Goal: Task Accomplishment & Management: Manage account settings

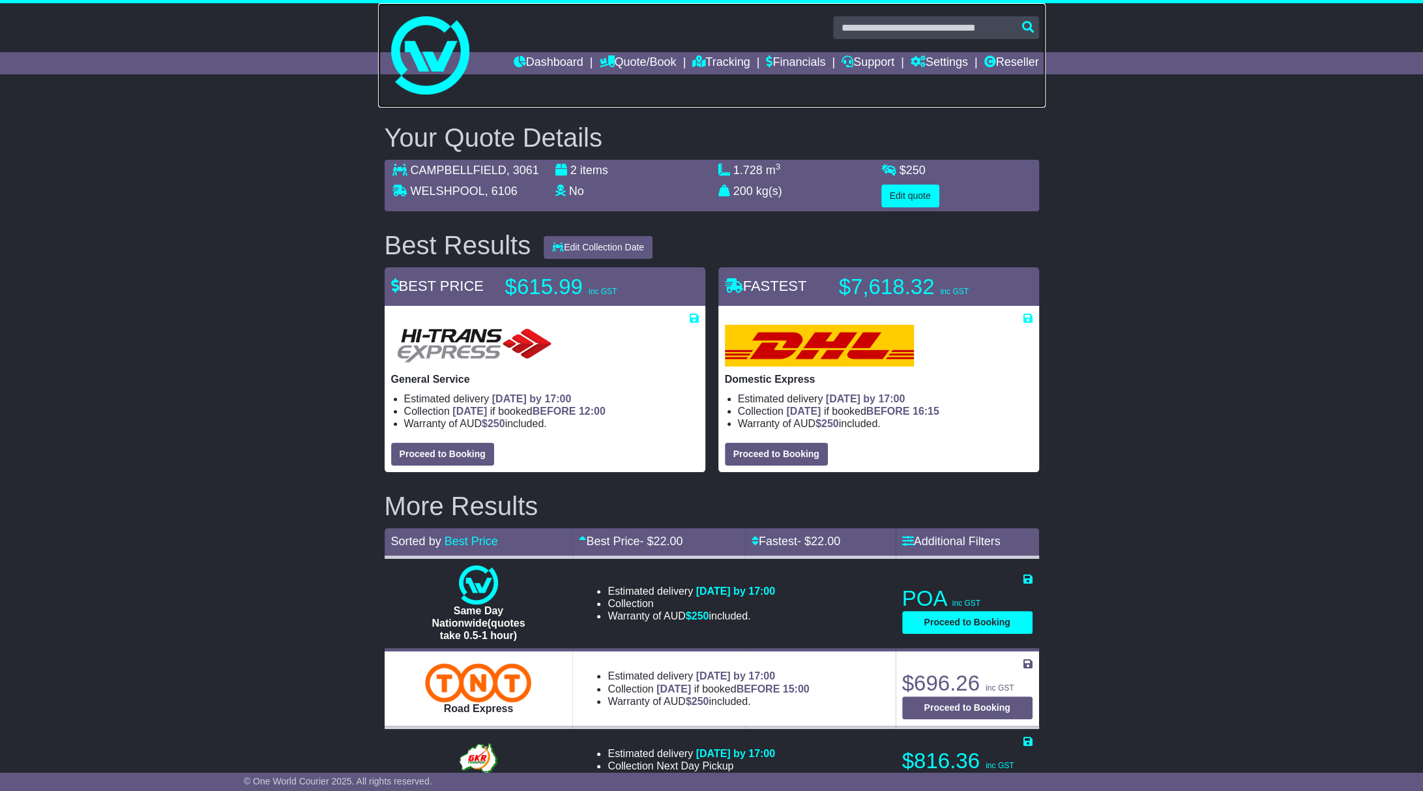
click at [426, 39] on img at bounding box center [430, 55] width 78 height 78
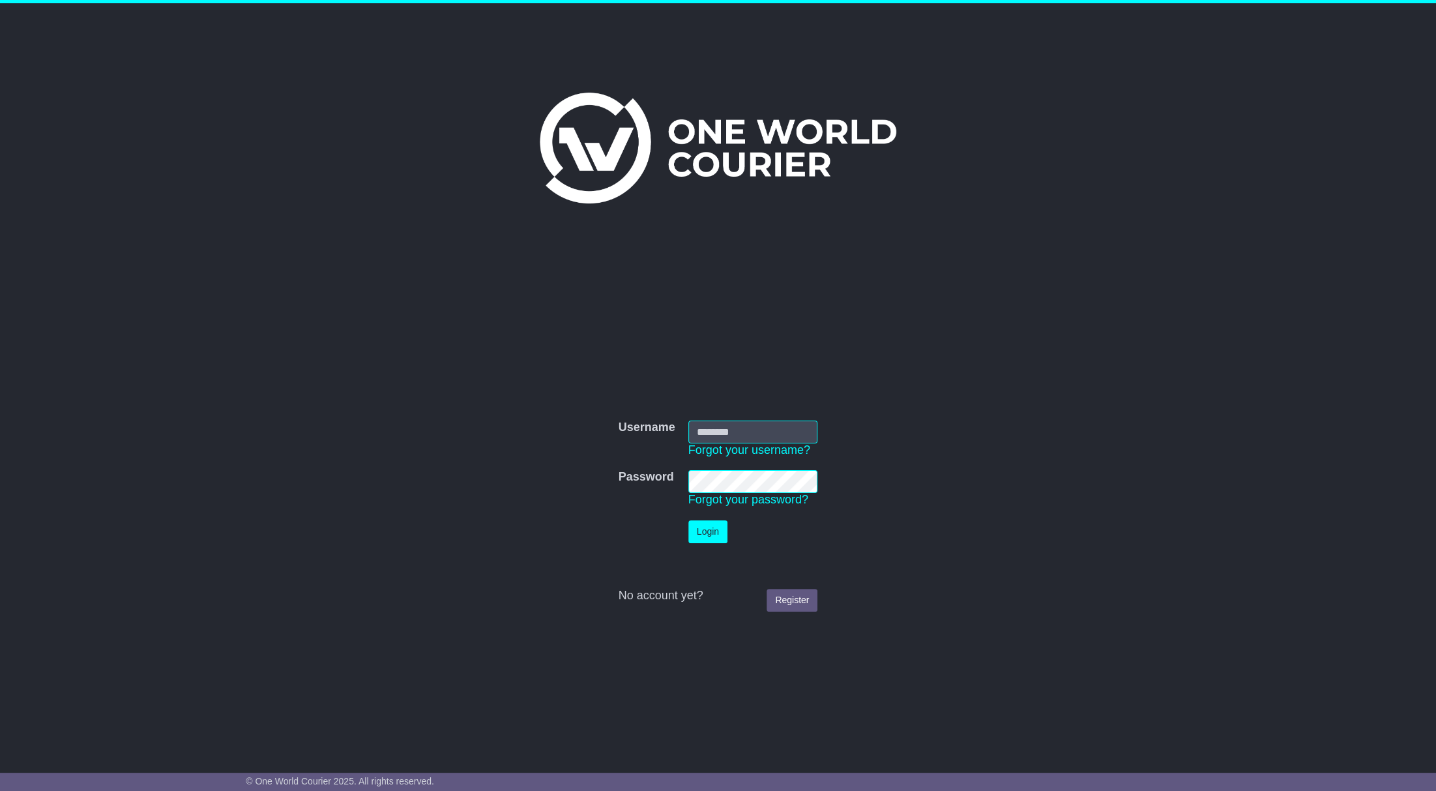
click at [735, 440] on input "Username" at bounding box center [754, 432] width 130 height 23
type input "**********"
click at [711, 531] on button "Login" at bounding box center [708, 531] width 39 height 23
